Goal: Information Seeking & Learning: Learn about a topic

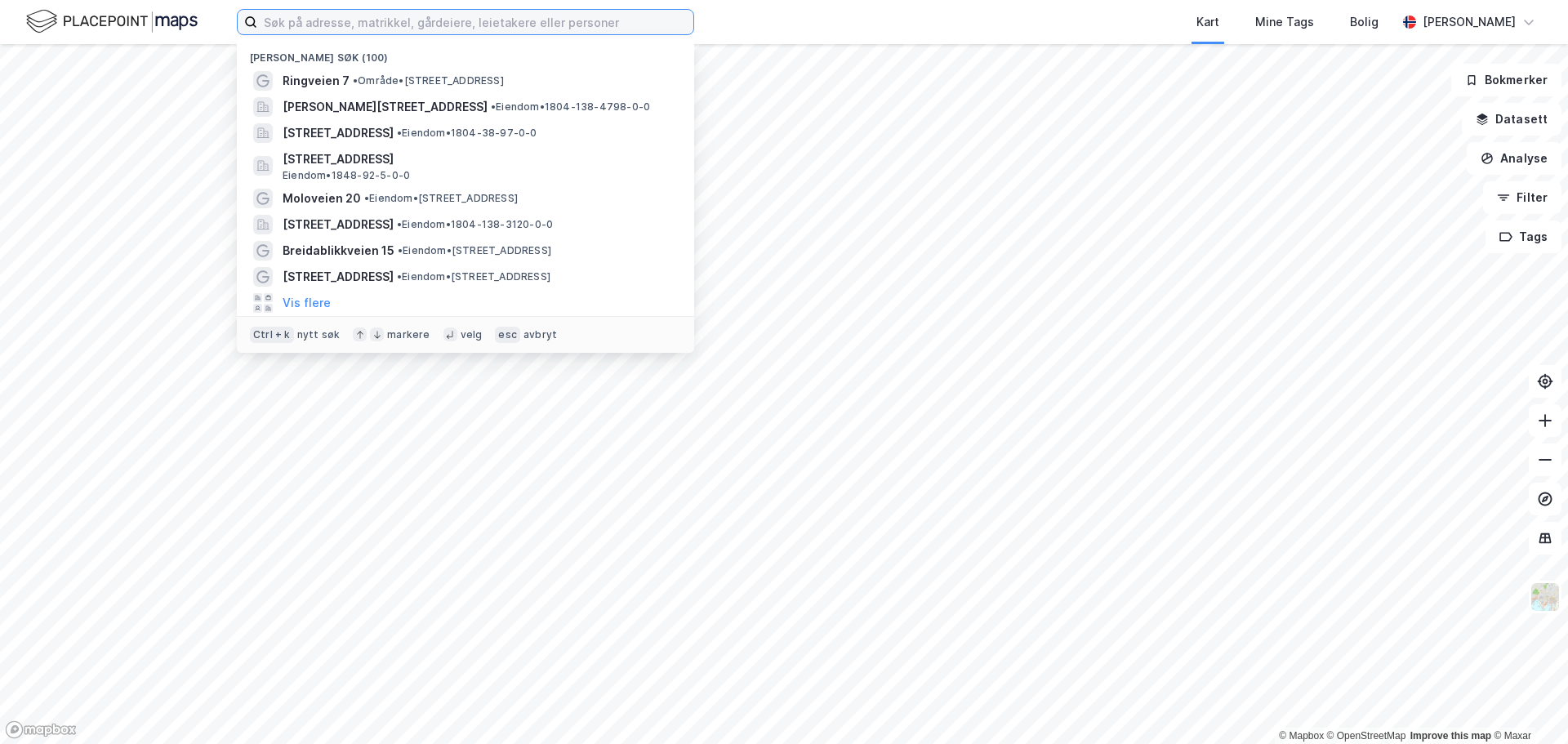
click at [366, 22] on input at bounding box center [475, 22] width 436 height 25
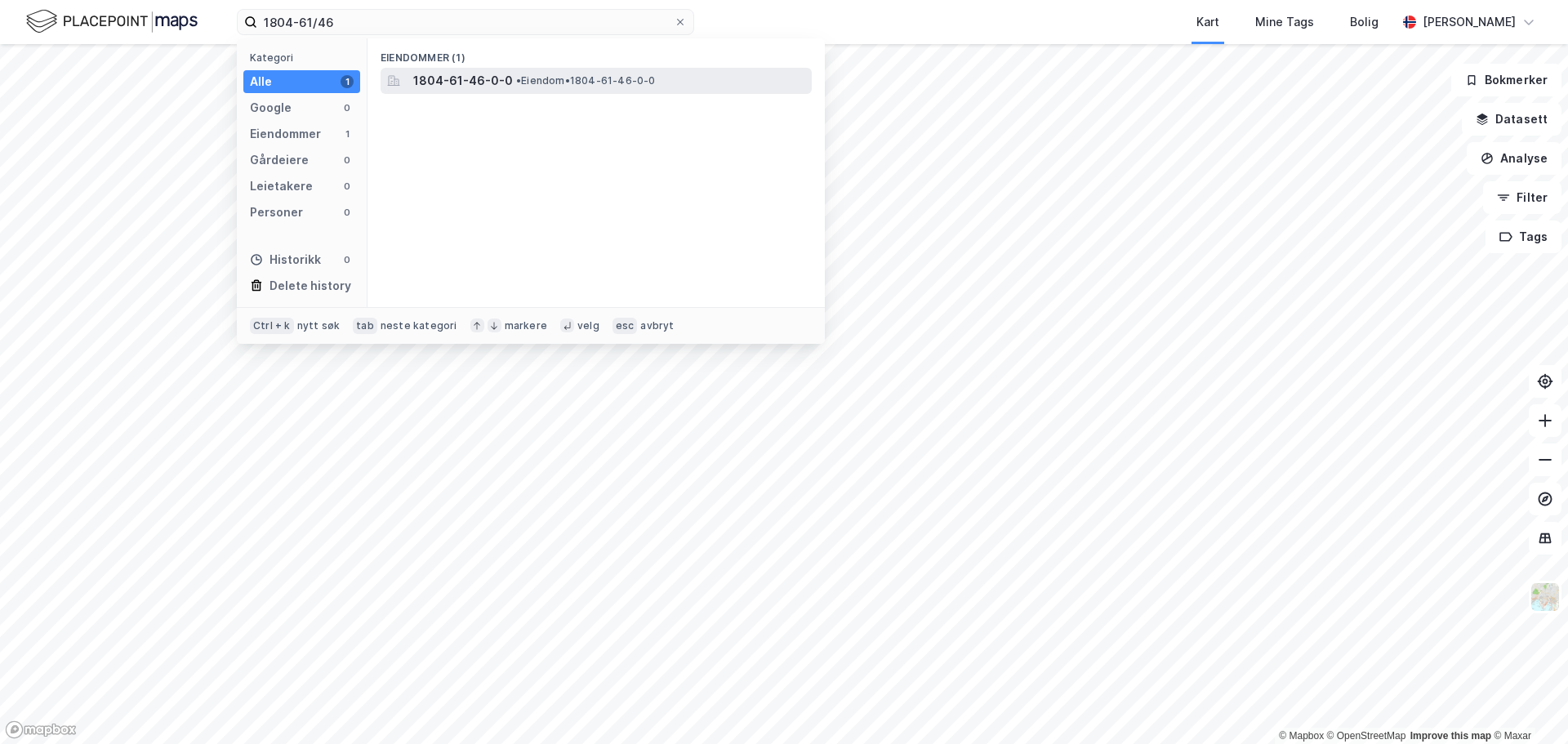
click at [503, 79] on span "1804-61-46-0-0" at bounding box center [463, 81] width 100 height 20
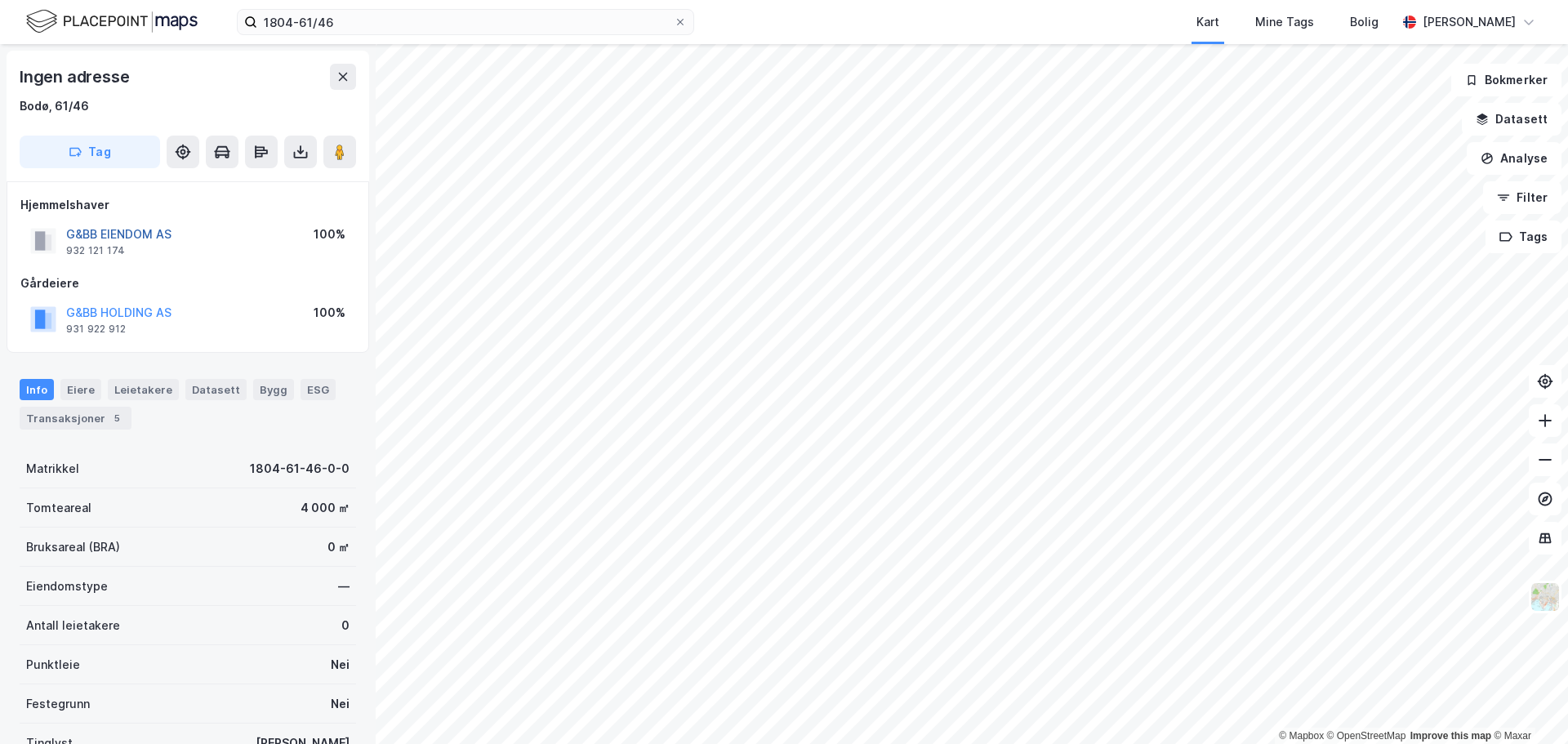
click at [0, 0] on button "G&BB EIENDOM AS" at bounding box center [0, 0] width 0 height 0
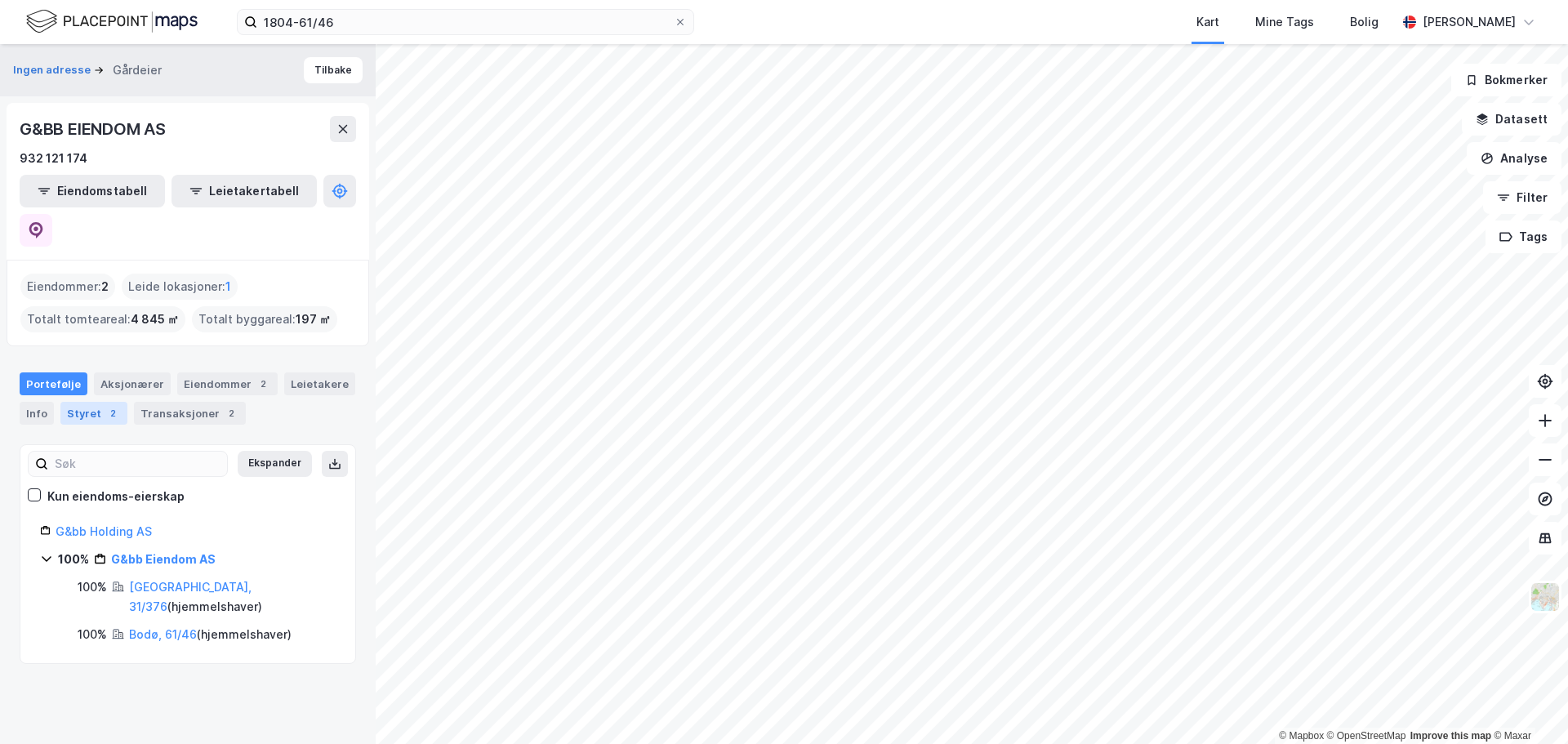
click at [84, 401] on div "Styret 2" at bounding box center [94, 413] width 67 height 23
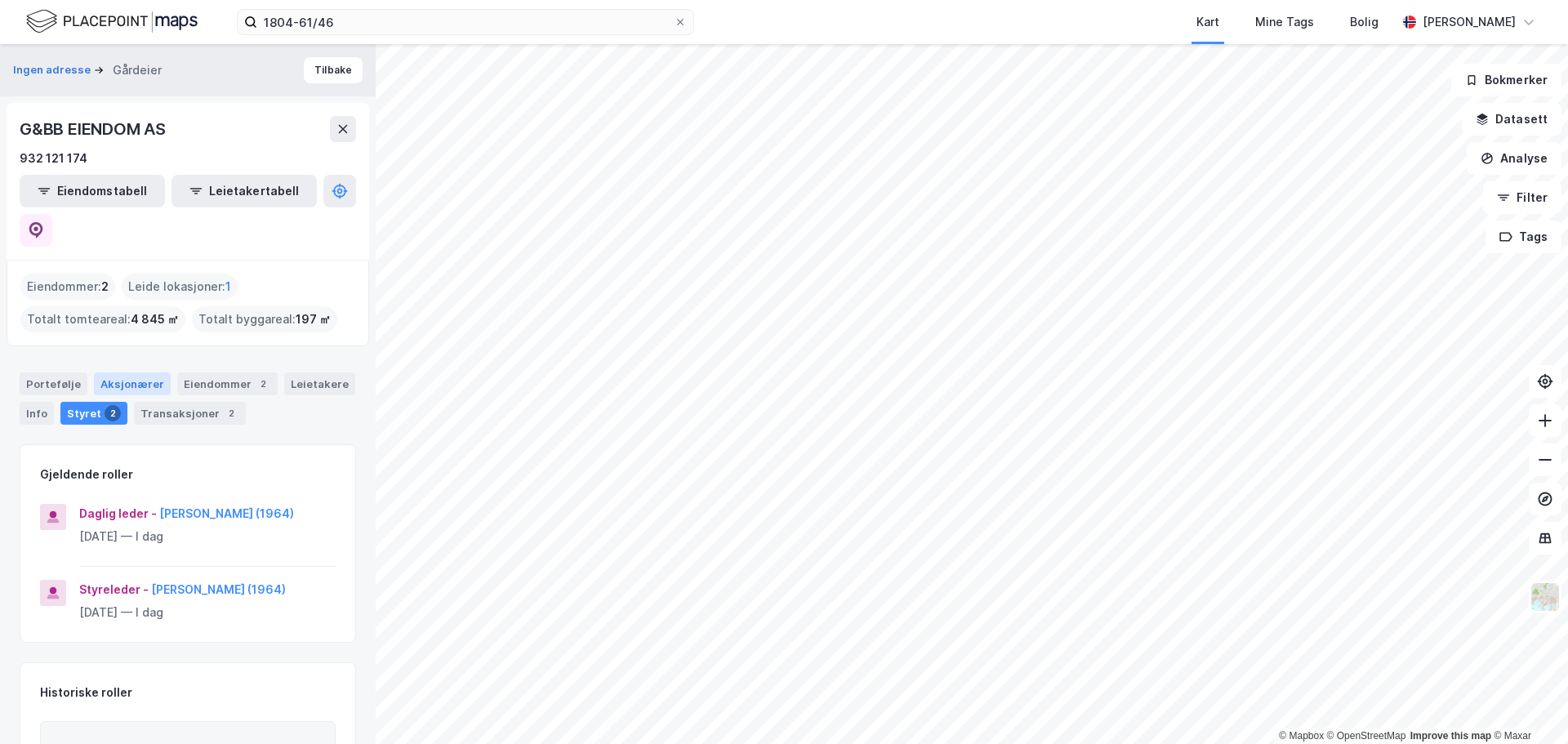
click at [128, 372] on div "Aksjonærer" at bounding box center [133, 383] width 77 height 23
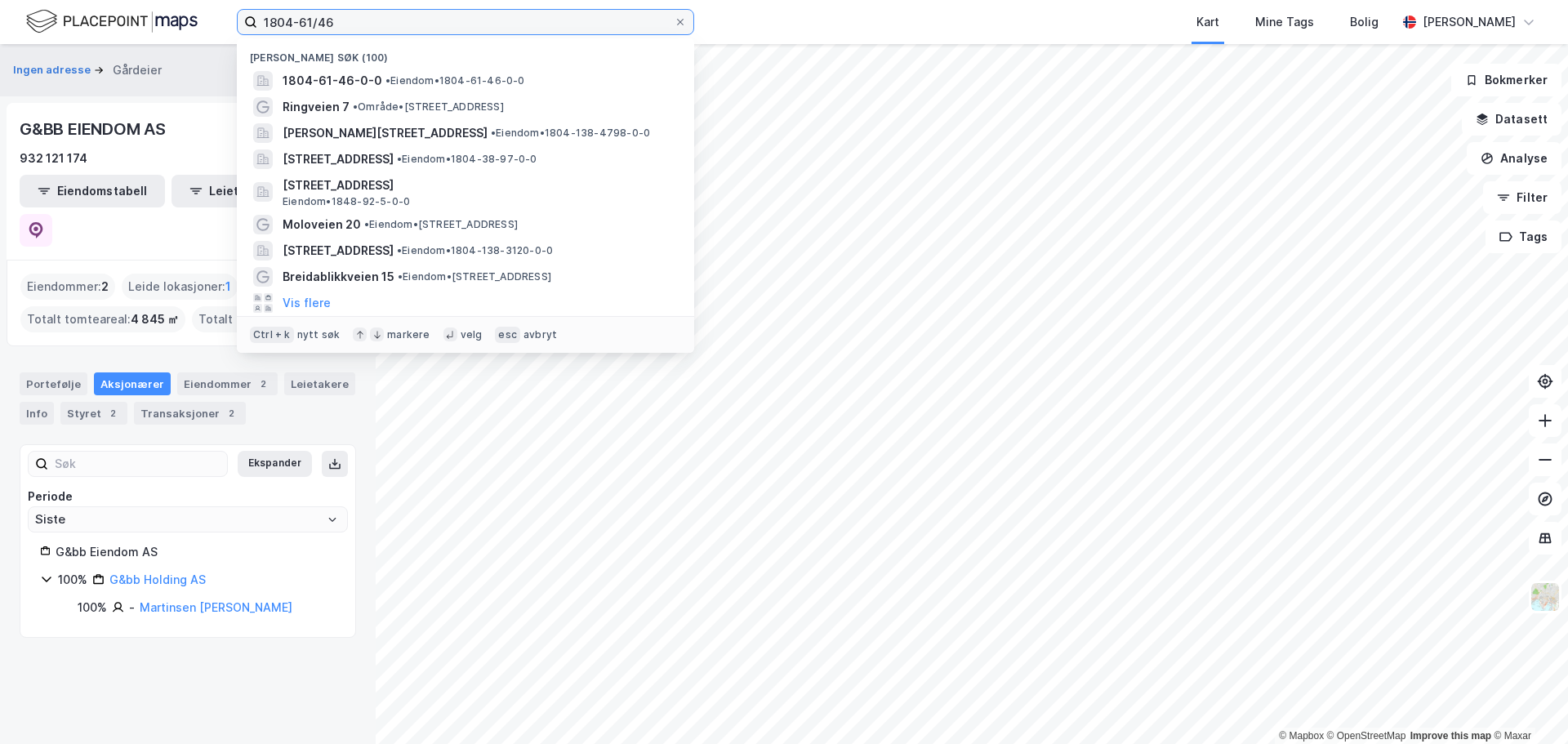
click at [300, 22] on input "1804-61/46" at bounding box center [466, 22] width 416 height 25
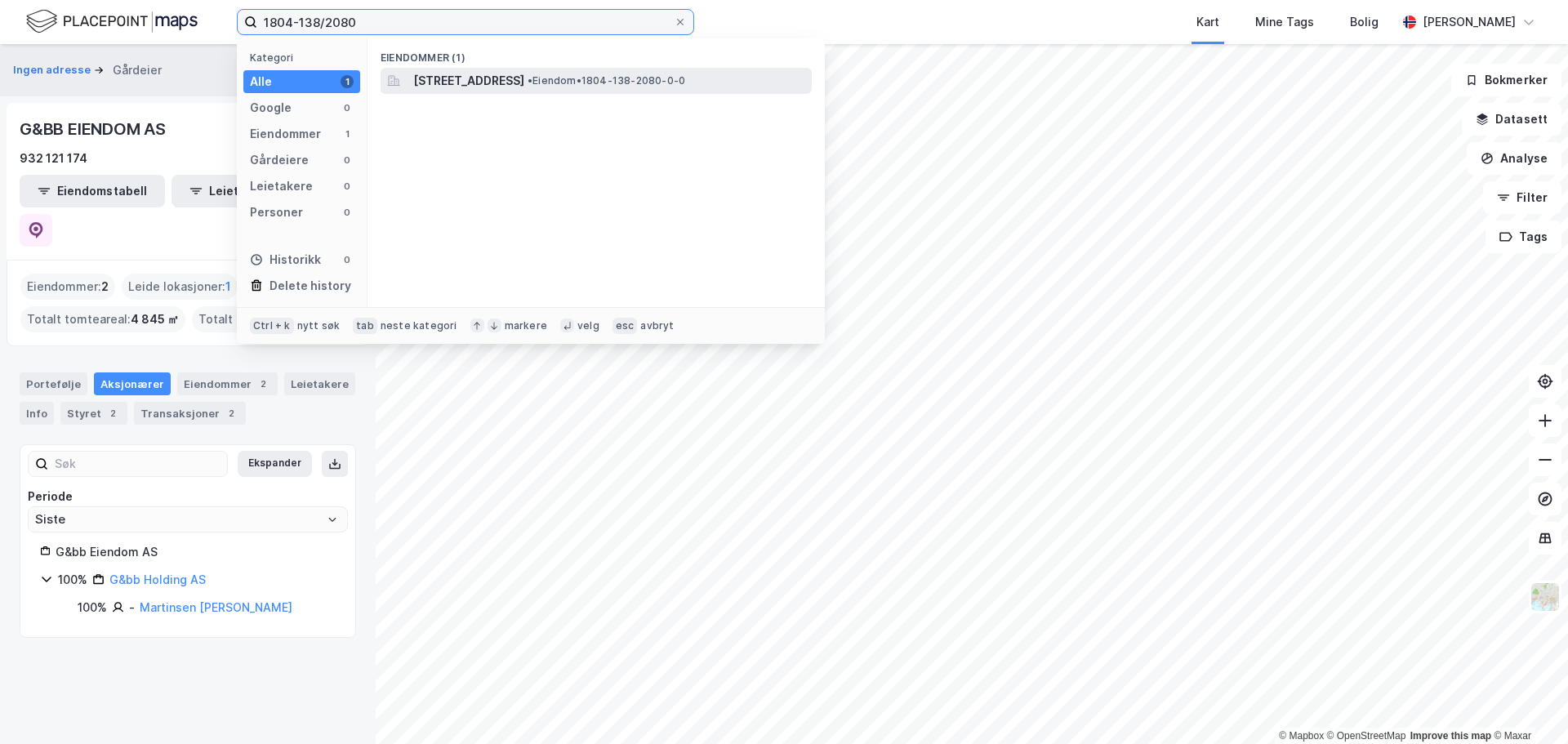
type input "1804-138/2080"
click at [525, 77] on span "[STREET_ADDRESS]" at bounding box center [469, 81] width 111 height 20
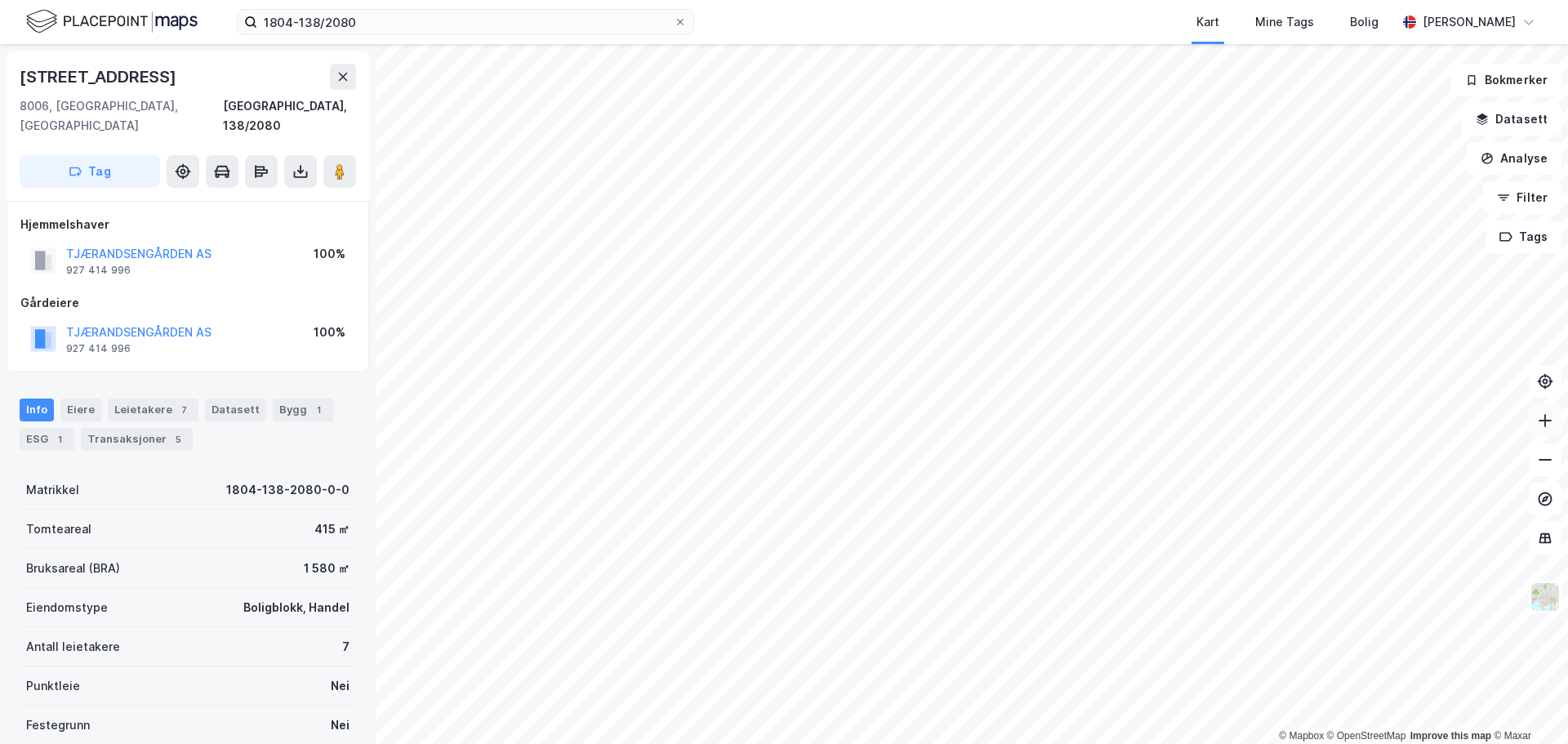
click at [1544, 433] on button at bounding box center [1546, 420] width 33 height 33
